Goal: Task Accomplishment & Management: Manage account settings

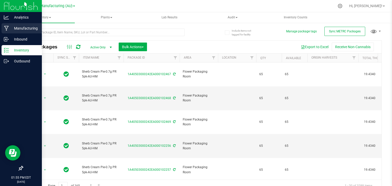
click at [8, 26] on icon at bounding box center [6, 28] width 5 height 5
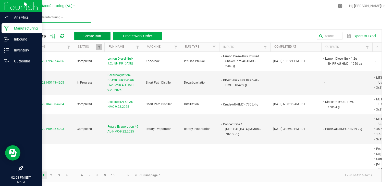
click at [81, 37] on button "Create Run" at bounding box center [92, 36] width 36 height 8
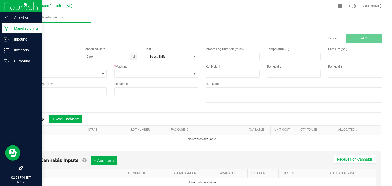
click at [38, 58] on input at bounding box center [49, 57] width 54 height 8
click at [131, 58] on span "Toggle calendar" at bounding box center [133, 57] width 4 height 4
type input "Sock Packing-52-AU-HMC-9.23.25"
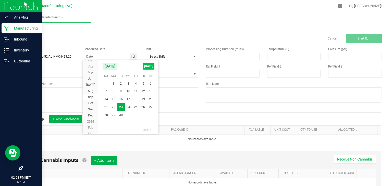
click at [150, 67] on span "[DATE]" at bounding box center [148, 66] width 11 height 7
type input "[DATE]"
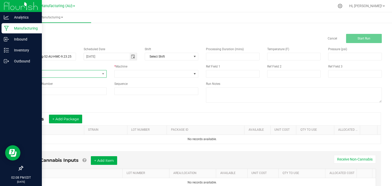
click at [92, 75] on span "None" at bounding box center [61, 73] width 77 height 7
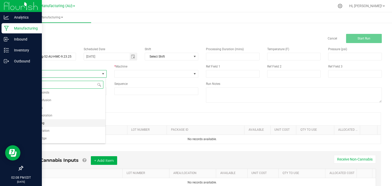
scroll to position [86, 0]
click at [42, 120] on li "Sock Packing" at bounding box center [64, 124] width 83 height 8
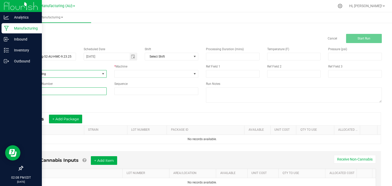
click at [80, 93] on input at bounding box center [64, 91] width 84 height 8
type input "52"
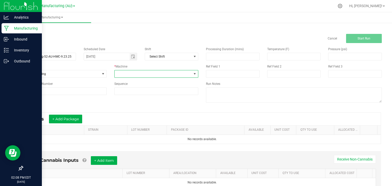
click at [148, 75] on span at bounding box center [152, 73] width 77 height 7
click at [130, 127] on li "Sock Packer" at bounding box center [154, 131] width 83 height 9
click at [71, 118] on button "+ Add Package" at bounding box center [65, 119] width 33 height 9
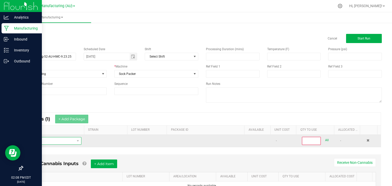
click at [58, 142] on span "NO DATA FOUND" at bounding box center [51, 140] width 48 height 7
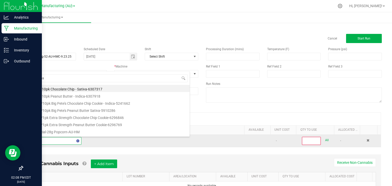
type input "Biomass"
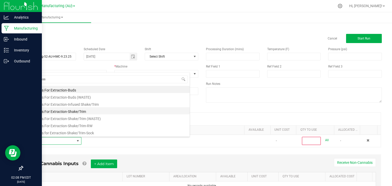
click at [83, 110] on li "Biomass For Extraction-Shake/Trim" at bounding box center [108, 110] width 163 height 7
type input "0"
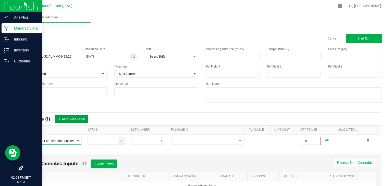
click at [79, 117] on button "+ Add Package" at bounding box center [71, 119] width 33 height 9
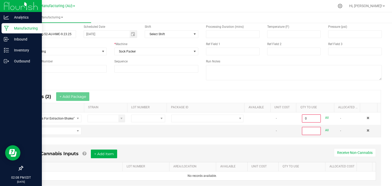
scroll to position [23, 0]
click at [61, 129] on span "NO DATA FOUND" at bounding box center [51, 130] width 48 height 7
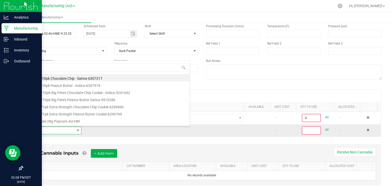
scroll to position [7, 53]
type input "biomass"
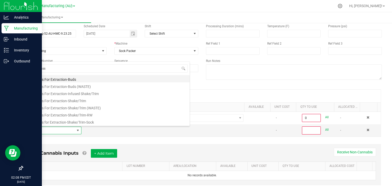
click at [76, 79] on li "Biomass For Extraction-Buds" at bounding box center [108, 78] width 163 height 7
type input "0"
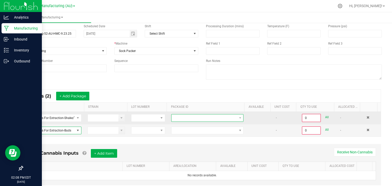
click at [195, 116] on span at bounding box center [203, 117] width 65 height 7
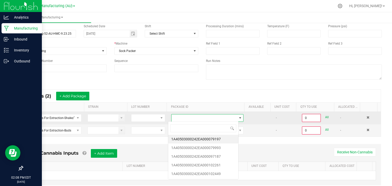
scroll to position [7, 70]
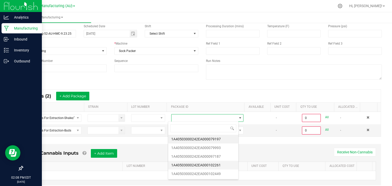
click at [217, 163] on li "1A40503000242EA000102261" at bounding box center [203, 165] width 70 height 9
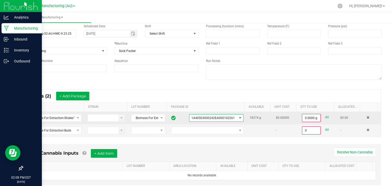
click at [325, 115] on link "All" at bounding box center [327, 117] width 4 height 7
type input "18374.0000 g"
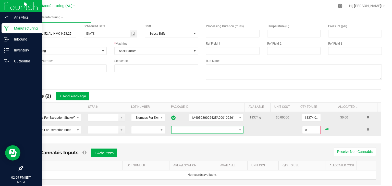
click at [199, 132] on span at bounding box center [203, 129] width 65 height 7
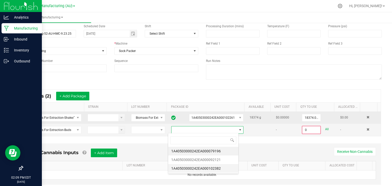
click at [210, 166] on li "1A40503000242EA000102382" at bounding box center [203, 168] width 70 height 9
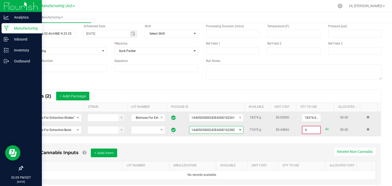
click at [302, 129] on input "0" at bounding box center [311, 129] width 18 height 7
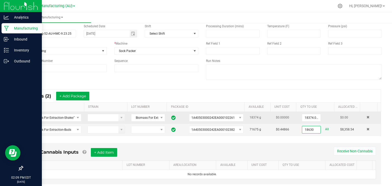
type input "18630.0000 g"
click at [285, 149] on div "Non-Cannabis Inputs + Add Item Receive Non-Cannabis" at bounding box center [201, 154] width 347 height 12
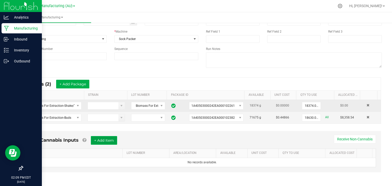
click at [105, 138] on button "+ Add Item" at bounding box center [104, 140] width 26 height 9
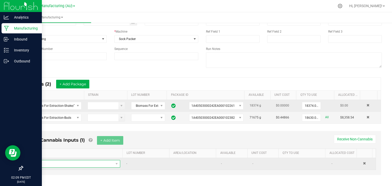
click at [85, 160] on span "NO DATA FOUND" at bounding box center [73, 163] width 82 height 7
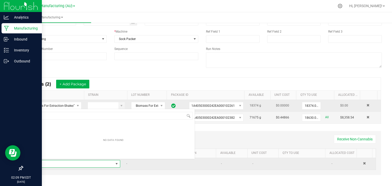
scroll to position [7, 85]
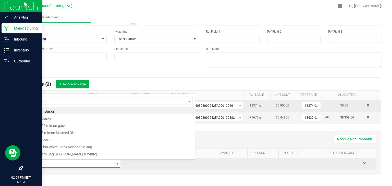
type input "METRC"
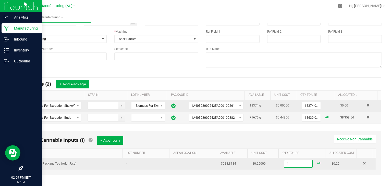
type input "1 ea"
click at [115, 135] on div "Non-Cannabis Inputs (1) + Add Item Receive Non-Cannabis ITEM LOT NUMBER AREA/LO…" at bounding box center [201, 153] width 357 height 44
click at [110, 141] on button "+ Add Item" at bounding box center [110, 140] width 26 height 9
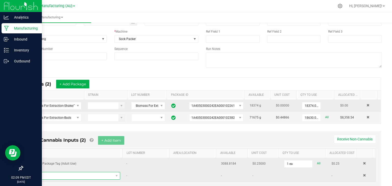
click at [74, 173] on span "NO DATA FOUND" at bounding box center [73, 175] width 82 height 7
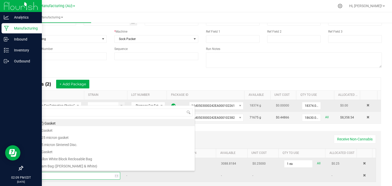
type input "3x1"
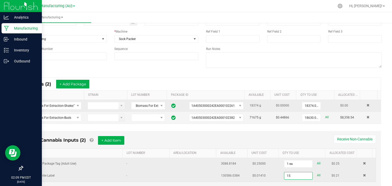
type input "15 ea"
click at [336, 51] on div "Run Notes" at bounding box center [293, 58] width 183 height 22
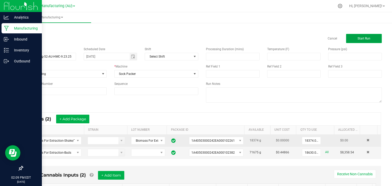
click at [361, 38] on span "Start Run" at bounding box center [363, 39] width 13 height 4
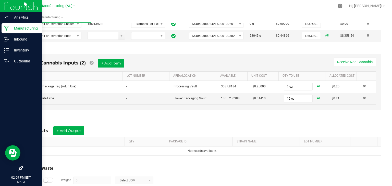
scroll to position [153, 0]
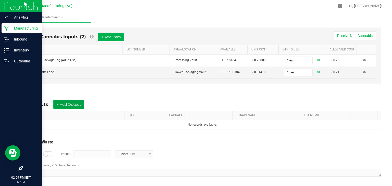
click at [81, 101] on button "+ Add Output" at bounding box center [68, 104] width 31 height 9
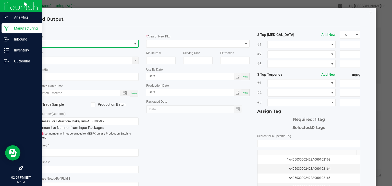
click at [68, 40] on span "NO DATA FOUND" at bounding box center [84, 43] width 96 height 7
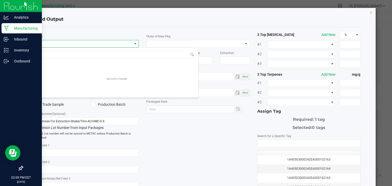
scroll to position [7, 102]
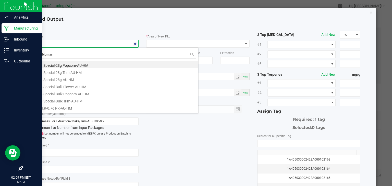
type input "biomass"
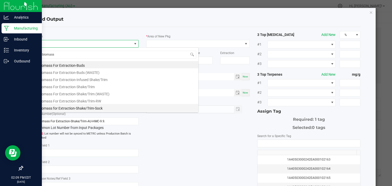
click at [86, 105] on li "Biomass for Extraction-Shake/Trim-Sock" at bounding box center [116, 107] width 163 height 7
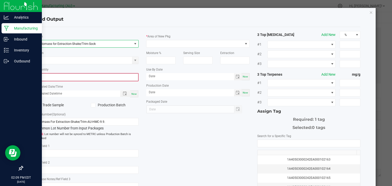
click at [83, 76] on input "0" at bounding box center [87, 77] width 102 height 7
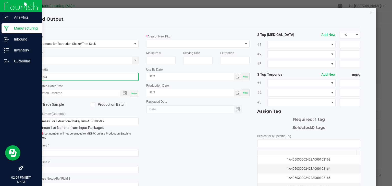
type input "37004.0000 g"
click at [131, 96] on div "Now" at bounding box center [134, 93] width 8 height 7
type input "[DATE] 2:09 PM"
type input "[DATE]"
click at [182, 45] on span at bounding box center [194, 43] width 96 height 7
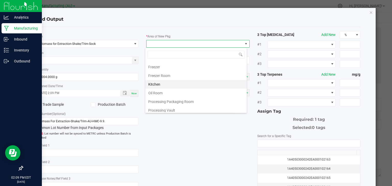
scroll to position [51, 0]
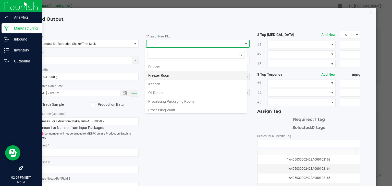
click at [170, 74] on li "Freezer Room" at bounding box center [195, 75] width 101 height 9
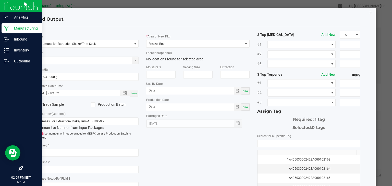
click at [245, 89] on span "Now" at bounding box center [244, 90] width 5 height 3
type input "[DATE]"
click at [246, 106] on div "Now" at bounding box center [245, 107] width 8 height 7
type input "[DATE]"
click at [176, 90] on input "[DATE]" at bounding box center [190, 90] width 88 height 6
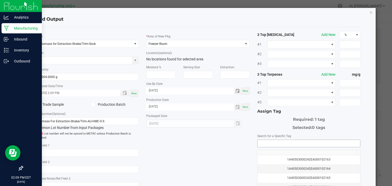
type input "[DATE]"
click at [267, 143] on input "NO DATA FOUND" at bounding box center [308, 143] width 103 height 7
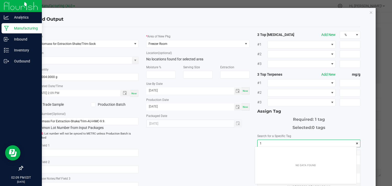
scroll to position [7, 102]
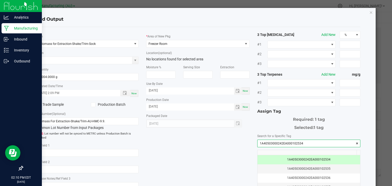
type input "1A40503000242EA000102534"
click at [183, 164] on div "* Item Biomass for Extraction-Shake/Trim-Sock Strain * Quantity 37004.0000 g * …" at bounding box center [198, 122] width 332 height 183
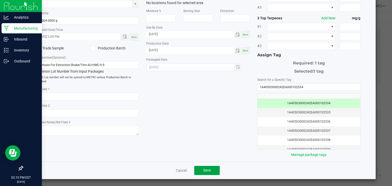
click at [210, 166] on button "Save" at bounding box center [206, 170] width 25 height 9
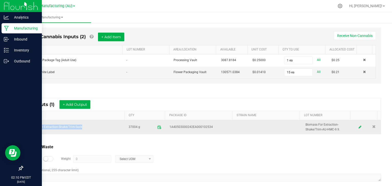
drag, startPoint x: 83, startPoint y: 127, endPoint x: 23, endPoint y: 124, distance: 59.2
click at [23, 124] on td "Biomass for Extraction-Shake/Trim-Sock" at bounding box center [74, 127] width 102 height 14
copy td "Biomass for Extraction-Shake/Trim-Sock"
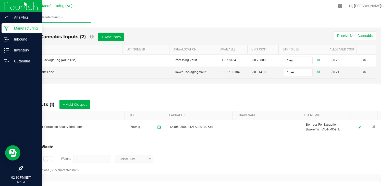
click at [225, 155] on div "Log Waste? Weight 0 Select UOM" at bounding box center [201, 159] width 357 height 18
click at [334, 8] on div at bounding box center [212, 6] width 243 height 10
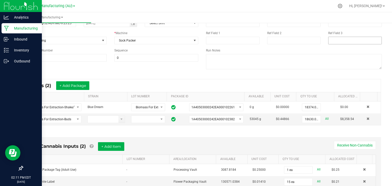
scroll to position [0, 0]
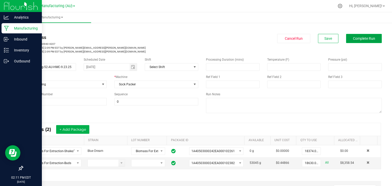
click at [358, 38] on span "Complete Run" at bounding box center [364, 38] width 22 height 4
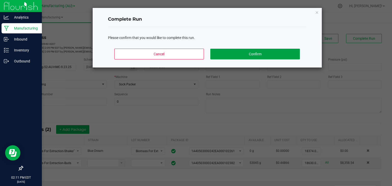
click at [257, 52] on button "Confirm" at bounding box center [254, 54] width 89 height 11
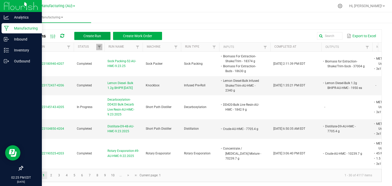
click at [102, 33] on button "Create Run" at bounding box center [92, 36] width 36 height 8
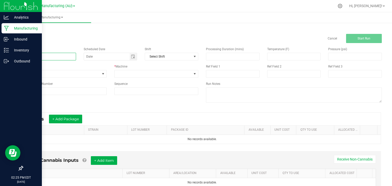
click at [32, 57] on input at bounding box center [49, 57] width 54 height 8
click at [132, 56] on span "Toggle calendar" at bounding box center [133, 57] width 4 height 4
type input "MEP30-52-Crude-AU-HMC-9.23.25"
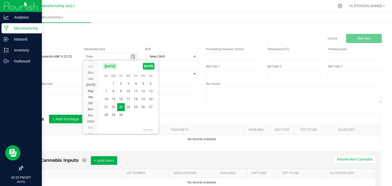
click at [150, 66] on span "[DATE]" at bounding box center [148, 66] width 11 height 7
type input "[DATE]"
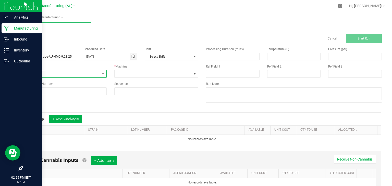
click at [76, 72] on span "None" at bounding box center [61, 73] width 77 height 7
click at [35, 102] on span "Extraction" at bounding box center [33, 101] width 14 height 5
click at [65, 91] on input at bounding box center [64, 91] width 84 height 8
type input "52"
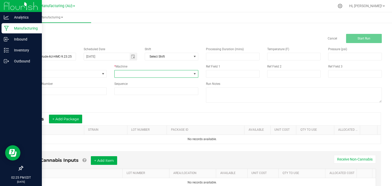
click at [154, 74] on span at bounding box center [152, 73] width 77 height 7
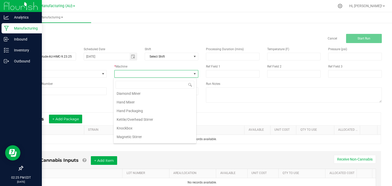
scroll to position [61, 0]
click at [123, 118] on li "MEP30" at bounding box center [154, 121] width 83 height 9
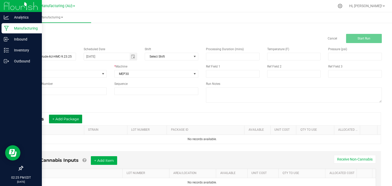
click at [69, 118] on button "+ Add Package" at bounding box center [65, 119] width 33 height 9
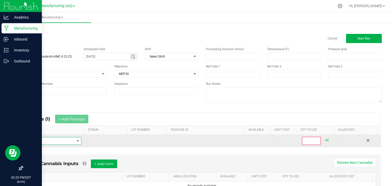
click at [51, 138] on span "NO DATA FOUND" at bounding box center [51, 140] width 48 height 7
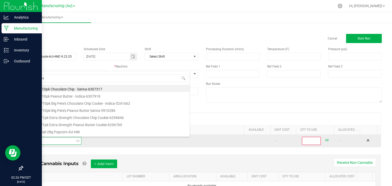
type input "Biomass"
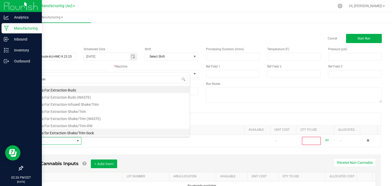
click at [59, 133] on li "Biomass for Extraction-Shake/Trim-Sock" at bounding box center [108, 132] width 163 height 7
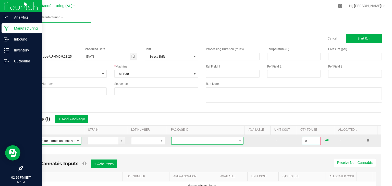
click at [187, 141] on span at bounding box center [203, 140] width 65 height 7
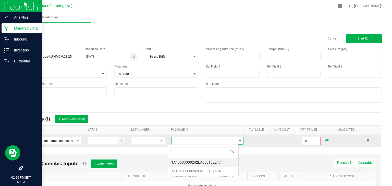
scroll to position [7, 70]
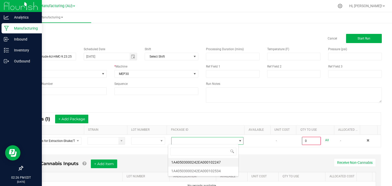
click at [202, 161] on li "1A40503000242EA000102247" at bounding box center [203, 162] width 70 height 9
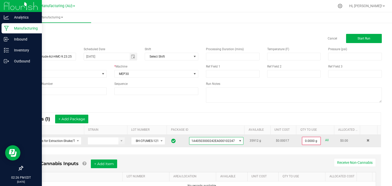
click at [325, 141] on link "All" at bounding box center [327, 140] width 4 height 7
type input "35912.0000 g"
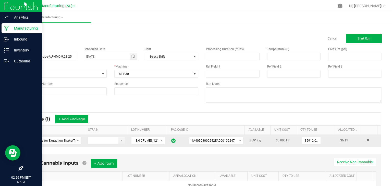
scroll to position [23, 0]
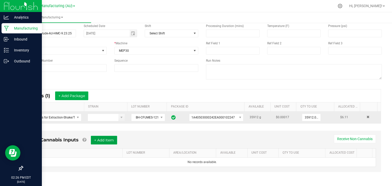
click at [96, 141] on button "+ Add Item" at bounding box center [104, 140] width 26 height 9
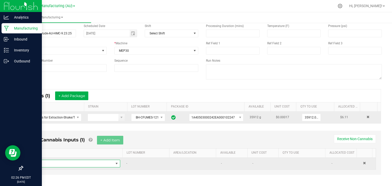
click at [73, 161] on span "NO DATA FOUND" at bounding box center [73, 163] width 82 height 7
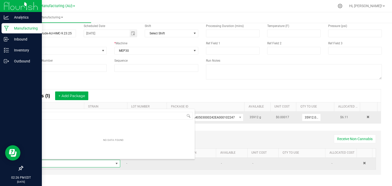
scroll to position [7, 85]
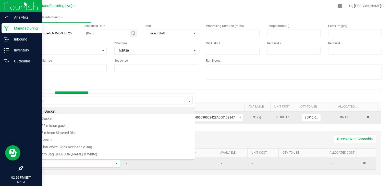
type input "METR"
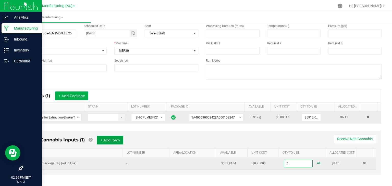
type input "1 ea"
click at [111, 137] on button "+ Add Item" at bounding box center [110, 140] width 26 height 9
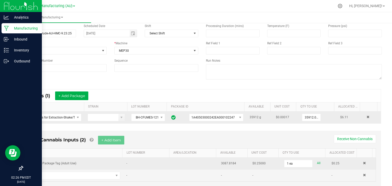
scroll to position [38, 0]
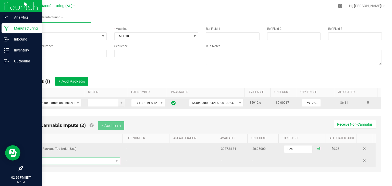
click at [78, 158] on span "NO DATA FOUND" at bounding box center [73, 161] width 82 height 7
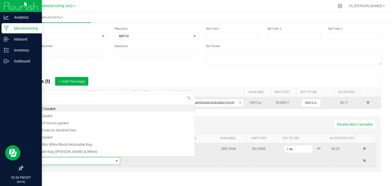
scroll to position [7, 85]
type input "3x1"
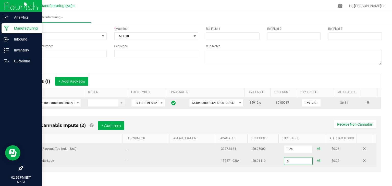
type input "5 ea"
click at [140, 127] on div "Non-Cannabis Inputs (2) + Add Item Receive Non-Cannabis" at bounding box center [201, 127] width 347 height 12
click at [109, 124] on button "+ Add Item" at bounding box center [111, 125] width 26 height 9
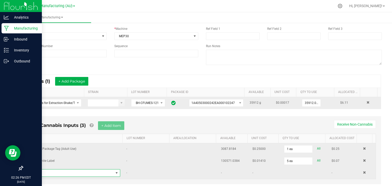
click at [56, 170] on span "NO DATA FOUND" at bounding box center [73, 173] width 82 height 7
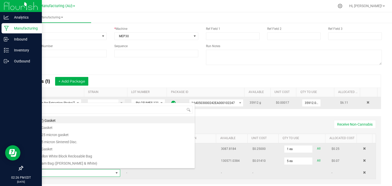
type input "T5"
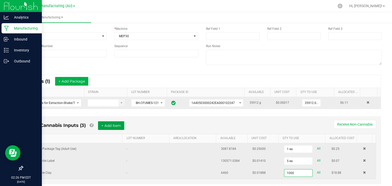
type input "1000.0000 g"
click at [109, 126] on button "+ Add Item" at bounding box center [111, 125] width 26 height 9
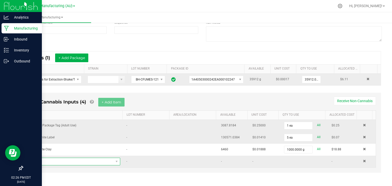
click at [64, 160] on span "NO DATA FOUND" at bounding box center [73, 161] width 82 height 7
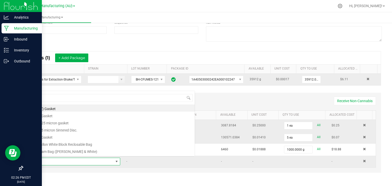
scroll to position [7, 85]
type input "CRX"
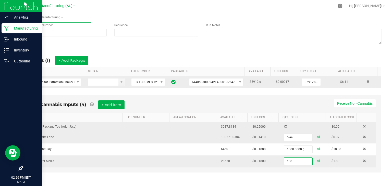
scroll to position [61, 0]
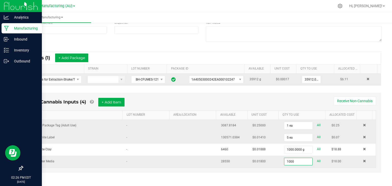
type input "1000.0000 kg"
click at [97, 171] on div "Non-Cannabis Inputs (4) + Add Item Receive Non-Cannabis ITEM LOT NUMBER AREA/LO…" at bounding box center [201, 133] width 357 height 80
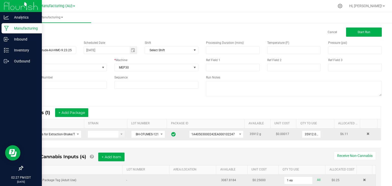
scroll to position [0, 0]
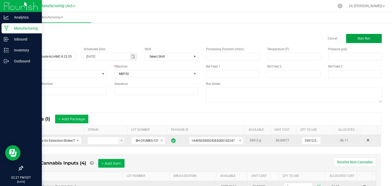
click at [364, 36] on button "Start Run" at bounding box center [364, 38] width 36 height 9
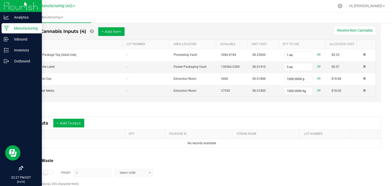
scroll to position [150, 0]
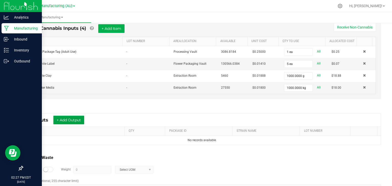
click at [71, 116] on button "+ Add Output" at bounding box center [68, 120] width 31 height 9
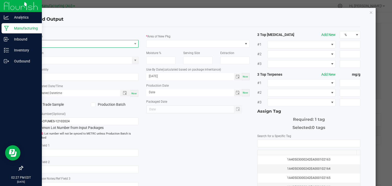
click at [82, 42] on span "NO DATA FOUND" at bounding box center [84, 43] width 96 height 7
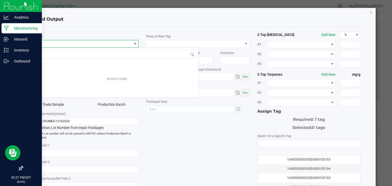
scroll to position [7, 102]
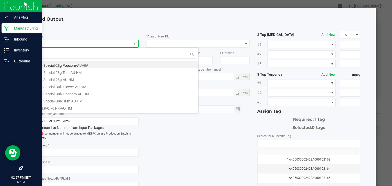
type input "c"
type input "crude"
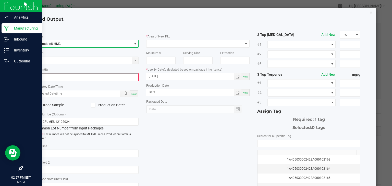
click at [41, 79] on input "0" at bounding box center [87, 77] width 102 height 7
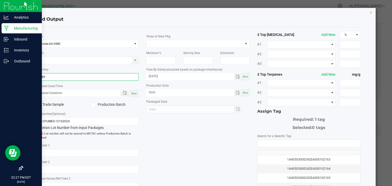
type input "6389.0000 g"
click at [135, 93] on span "Now" at bounding box center [133, 93] width 5 height 3
type input "[DATE] 2:27 PM"
type input "[DATE]"
click at [91, 105] on span at bounding box center [93, 104] width 5 height 5
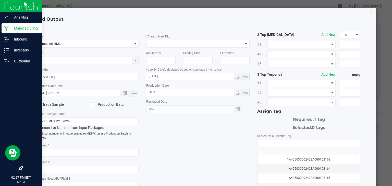
click at [0, 0] on input "Production Batch" at bounding box center [0, 0] width 0 height 0
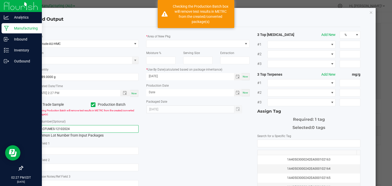
drag, startPoint x: 73, startPoint y: 128, endPoint x: 20, endPoint y: 126, distance: 52.6
click at [20, 126] on div "Add Output * Item Crude-AU-HMC Strain * Quantity 6389.0000 g * Created Date/Tim…" at bounding box center [197, 122] width 355 height 228
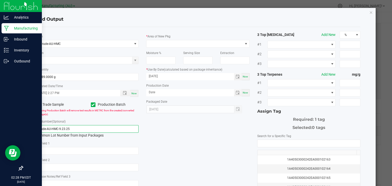
type input "Crude-AU-HMC-9.23.25"
click at [245, 94] on span "Now" at bounding box center [244, 92] width 5 height 3
type input "[DATE]"
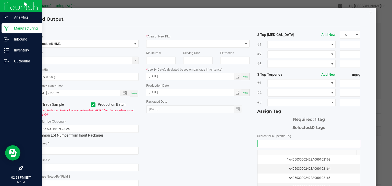
click at [271, 140] on input "NO DATA FOUND" at bounding box center [308, 143] width 103 height 7
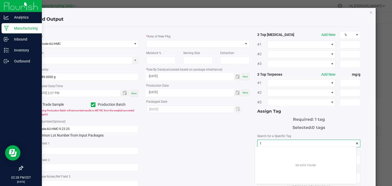
scroll to position [7, 102]
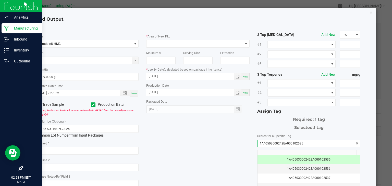
type input "1A40503000242EA000102535"
click at [206, 151] on div "* Item Crude-AU-HMC Strain * Quantity 6389.0000 g * Created Date/Time [DATE] 2:…" at bounding box center [198, 122] width 332 height 183
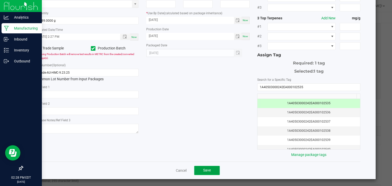
click at [204, 168] on span "Save" at bounding box center [207, 170] width 8 height 4
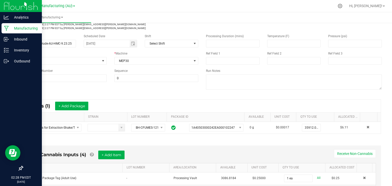
scroll to position [0, 0]
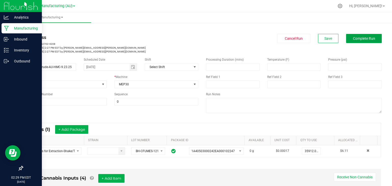
click at [359, 38] on span "Complete Run" at bounding box center [364, 38] width 22 height 4
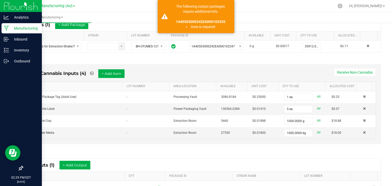
scroll to position [169, 0]
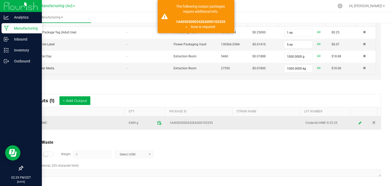
click at [157, 123] on span at bounding box center [158, 123] width 9 height 9
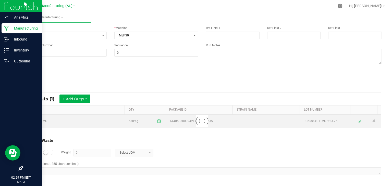
scroll to position [49, 0]
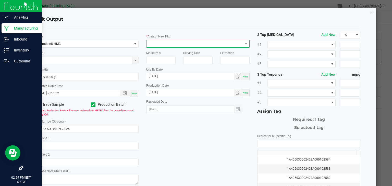
click at [205, 42] on span at bounding box center [194, 43] width 96 height 7
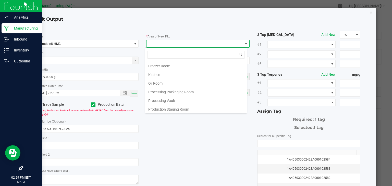
scroll to position [86, 0]
click at [166, 89] on li "Refinement Room" at bounding box center [195, 92] width 101 height 9
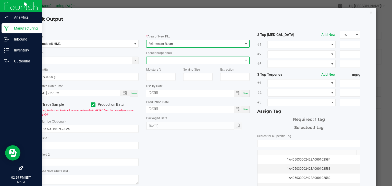
click at [163, 59] on span at bounding box center [194, 60] width 96 height 7
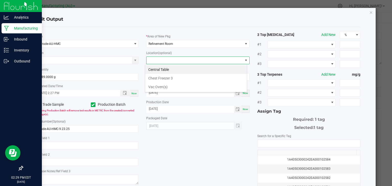
scroll to position [7, 102]
click at [173, 85] on li "Vac Oven(s)" at bounding box center [195, 87] width 101 height 9
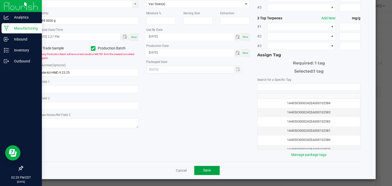
click at [212, 171] on button "Save" at bounding box center [206, 170] width 25 height 9
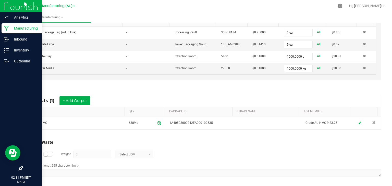
click at [375, 85] on div "Non-Cannabis Inputs (4) + Add Item Receive Non-Cannabis ITEM LOT NUMBER AREA/LO…" at bounding box center [202, 41] width 367 height 97
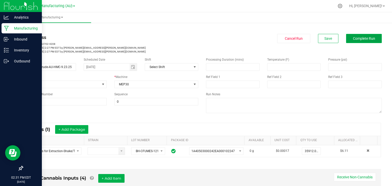
click at [356, 35] on button "Complete Run" at bounding box center [364, 38] width 36 height 9
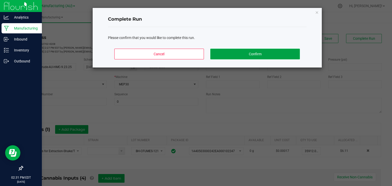
click at [266, 55] on button "Confirm" at bounding box center [254, 54] width 89 height 11
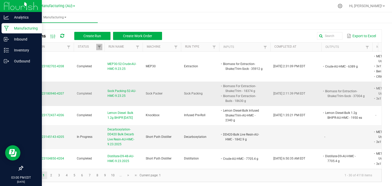
click at [120, 89] on span "Sock Packing-52-AU-HMC-9.23.25" at bounding box center [123, 94] width 32 height 10
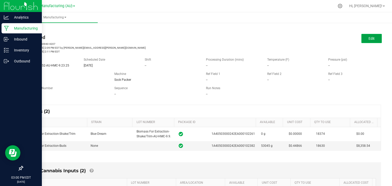
click at [364, 39] on button "Edit" at bounding box center [371, 38] width 20 height 9
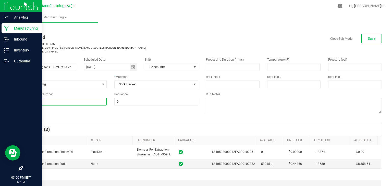
click at [46, 103] on input "52" at bounding box center [64, 102] width 84 height 8
type input "53"
click at [47, 65] on input "Sock Packing-52-AU-HMC-9.23.25" at bounding box center [49, 67] width 54 height 8
type input "Sock Packing-53-AU-HMC-9.23.25"
click at [369, 40] on span "Save" at bounding box center [371, 38] width 8 height 4
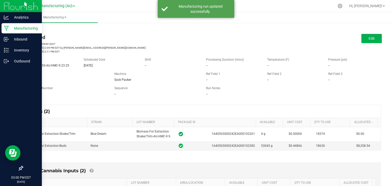
click at [30, 28] on link "< All Runs" at bounding box center [29, 29] width 14 height 4
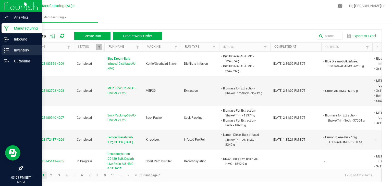
click at [6, 46] on div "Inventory" at bounding box center [22, 50] width 40 height 10
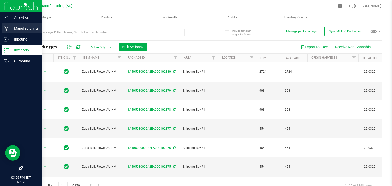
click at [8, 26] on icon at bounding box center [6, 28] width 5 height 5
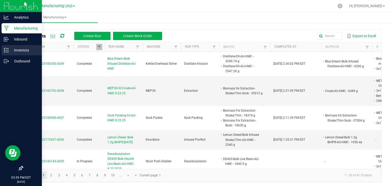
click at [14, 46] on div "Inventory" at bounding box center [22, 50] width 40 height 10
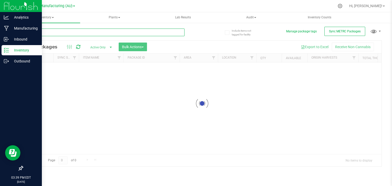
click at [62, 30] on input "text" at bounding box center [103, 33] width 162 height 8
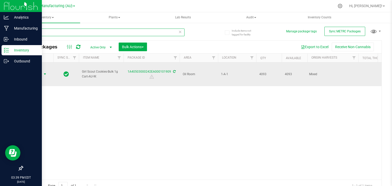
type input "101909"
click at [44, 72] on span "select" at bounding box center [45, 74] width 4 height 4
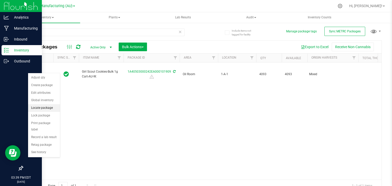
click at [40, 107] on li "Locate package" at bounding box center [44, 108] width 32 height 8
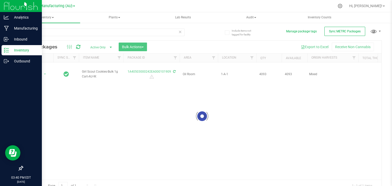
click at [143, 48] on div at bounding box center [202, 116] width 358 height 151
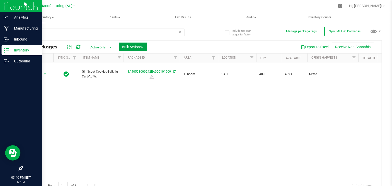
click at [143, 48] on span "Bulk Actions" at bounding box center [133, 47] width 22 height 4
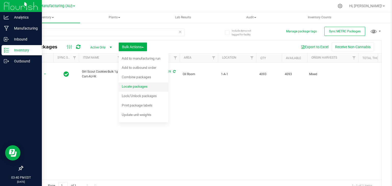
click at [130, 83] on div "Locate packages" at bounding box center [138, 87] width 33 height 8
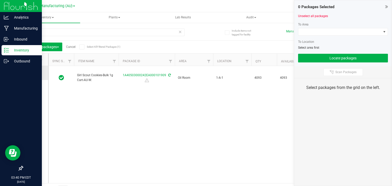
click at [33, 73] on icon at bounding box center [33, 73] width 3 height 0
click at [0, 0] on input "checkbox" at bounding box center [0, 0] width 0 height 0
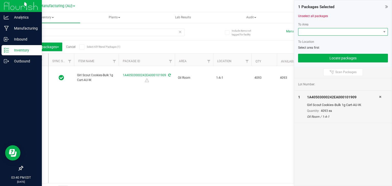
click at [322, 32] on span at bounding box center [339, 31] width 83 height 7
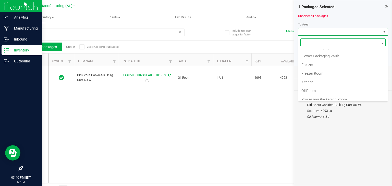
scroll to position [76, 0]
click at [319, 56] on li "Oil Room" at bounding box center [342, 54] width 89 height 9
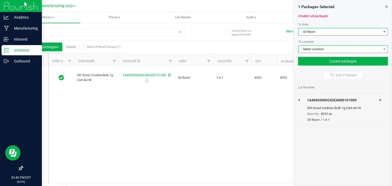
click at [330, 49] on span "Select Location" at bounding box center [339, 49] width 83 height 7
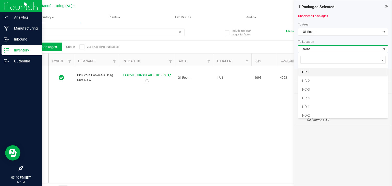
click at [314, 71] on li "1-C-1" at bounding box center [342, 72] width 89 height 9
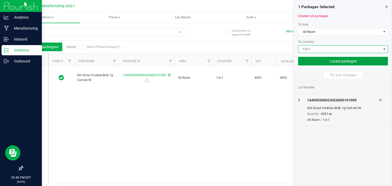
click at [340, 61] on button "Locate packages" at bounding box center [343, 61] width 90 height 9
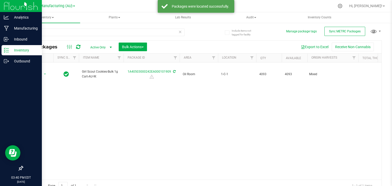
click at [178, 31] on icon at bounding box center [180, 32] width 4 height 6
